Goal: Task Accomplishment & Management: Manage account settings

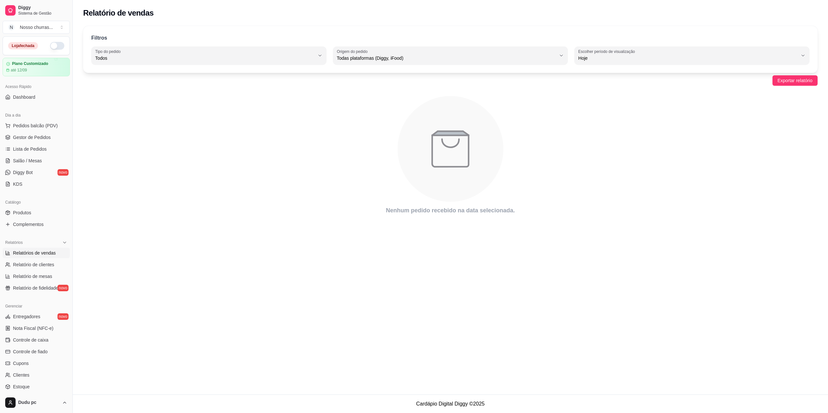
select select "ALL"
select select "0"
click at [50, 48] on button "button" at bounding box center [57, 46] width 14 height 8
click at [31, 226] on span "Complementos" at bounding box center [28, 224] width 31 height 6
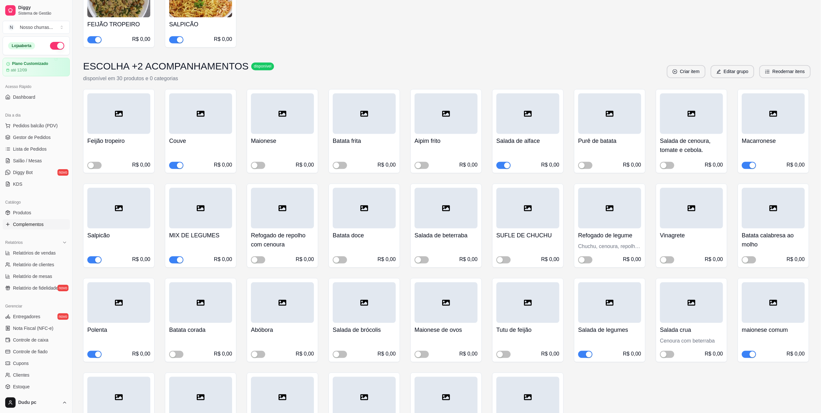
scroll to position [1442, 0]
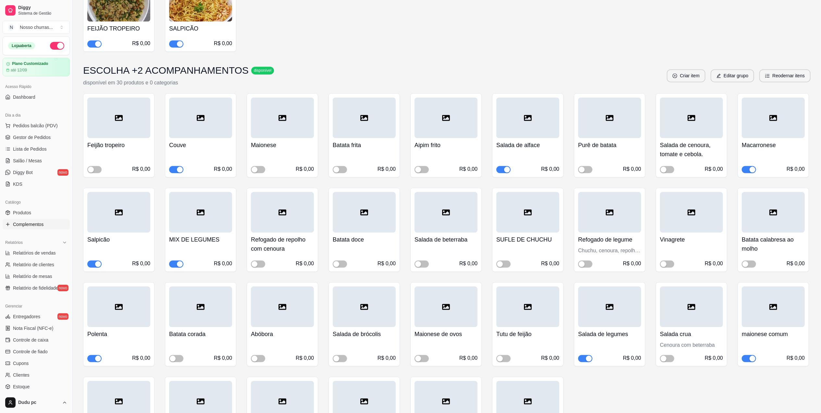
click at [749, 355] on button "button" at bounding box center [749, 358] width 14 height 7
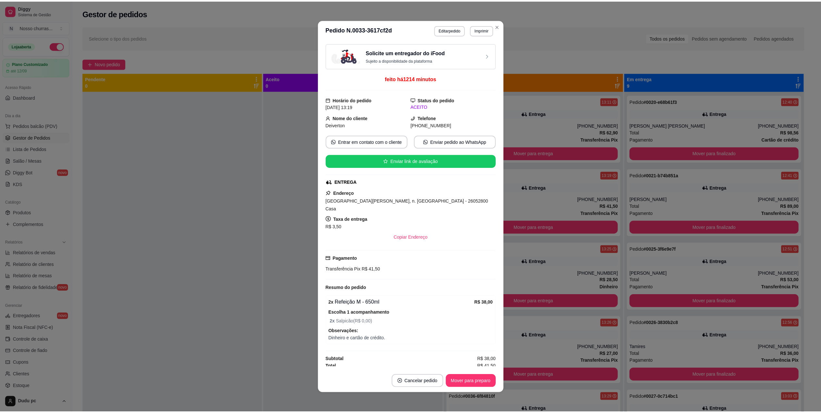
scroll to position [64, 0]
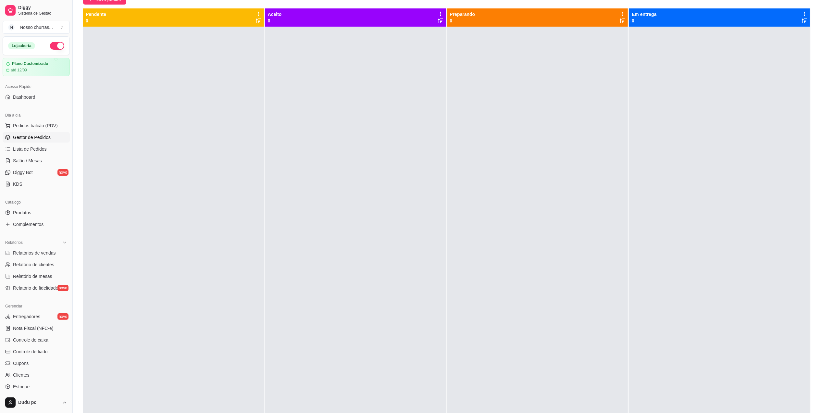
click at [13, 133] on link "Gestor de Pedidos" at bounding box center [36, 137] width 67 height 10
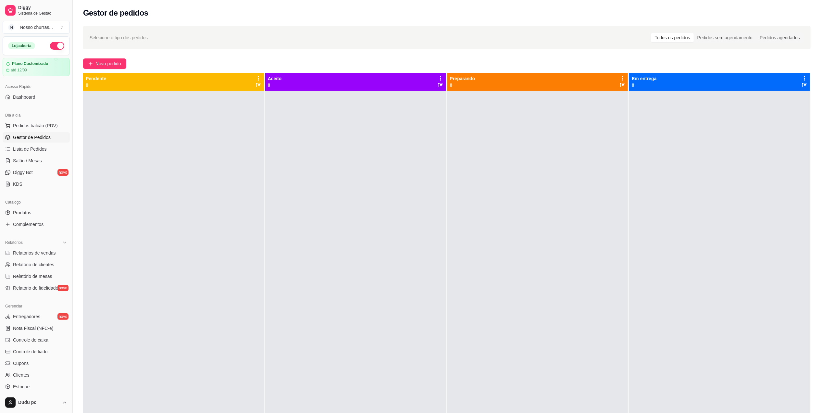
click at [13, 140] on span "Gestor de Pedidos" at bounding box center [32, 137] width 38 height 6
click at [23, 126] on span "Pedidos balcão (PDV)" at bounding box center [35, 125] width 45 height 6
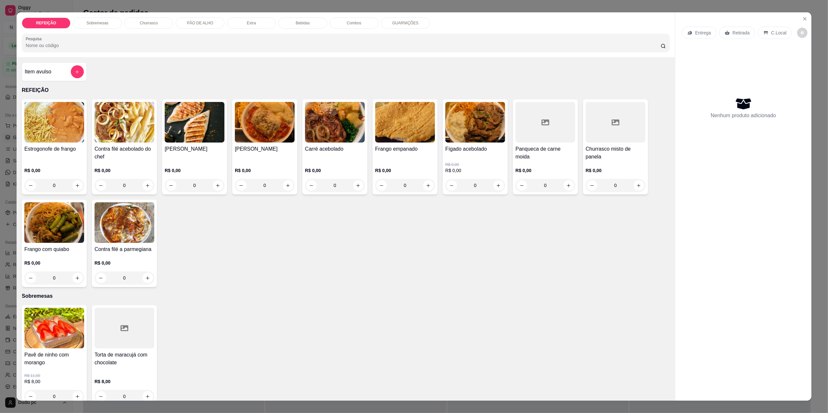
click at [94, 150] on h4 "Contra filé acebolado do chef" at bounding box center [124, 153] width 60 height 16
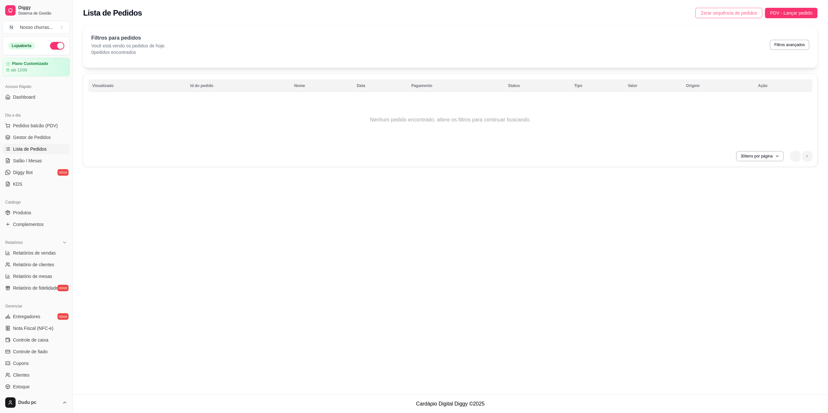
click at [730, 15] on span "Zerar sequência de pedidos" at bounding box center [728, 12] width 56 height 7
click at [21, 211] on span "Produtos" at bounding box center [22, 212] width 18 height 6
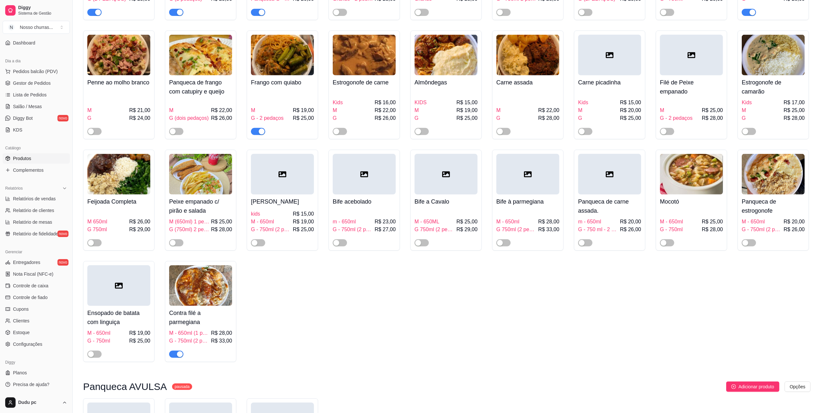
scroll to position [294, 0]
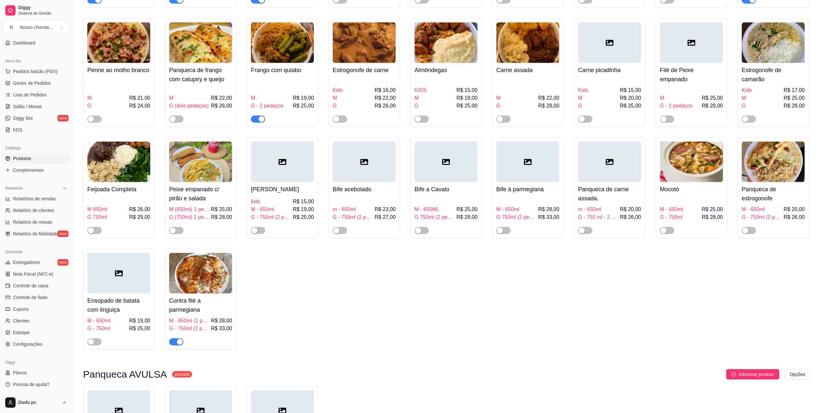
click at [744, 237] on div "Panqueca de estrogonofe M - 650ml R$ 20,00 G - 750ml (2 pedaços) R$ 26,00" at bounding box center [773, 187] width 71 height 101
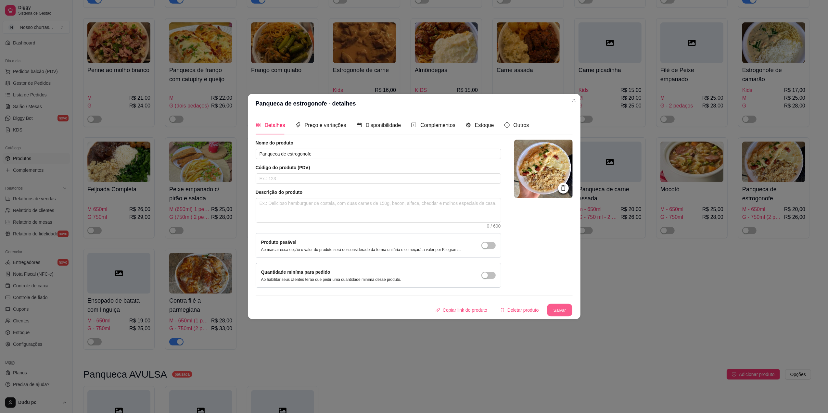
click at [557, 308] on button "Salvar" at bounding box center [559, 310] width 25 height 13
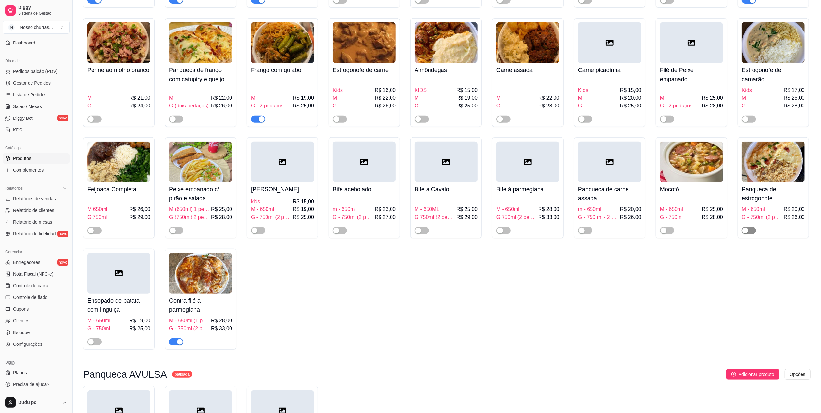
click at [748, 233] on div "button" at bounding box center [746, 231] width 6 height 6
click at [38, 172] on span "Complementos" at bounding box center [28, 170] width 31 height 6
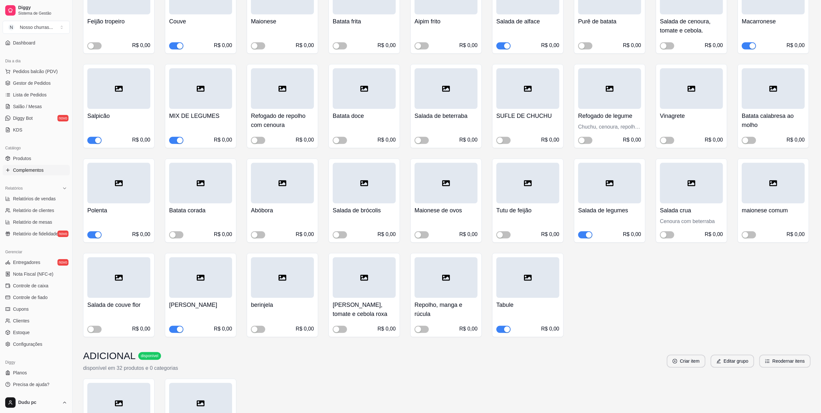
scroll to position [1640, 0]
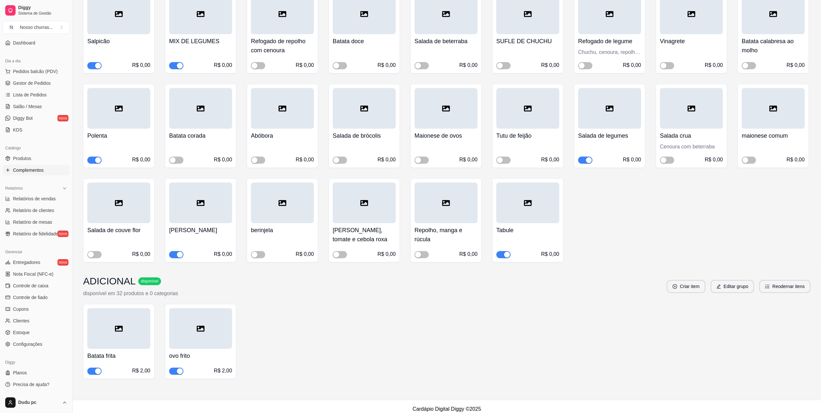
click at [177, 62] on button "button" at bounding box center [176, 65] width 14 height 7
